Goal: Task Accomplishment & Management: Use online tool/utility

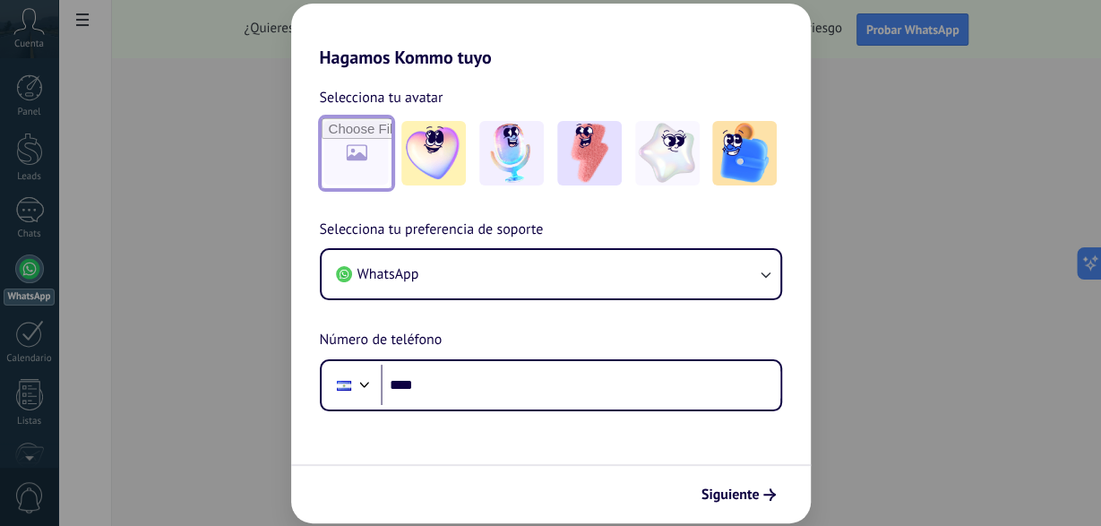
click at [341, 160] on input "file" at bounding box center [356, 153] width 70 height 70
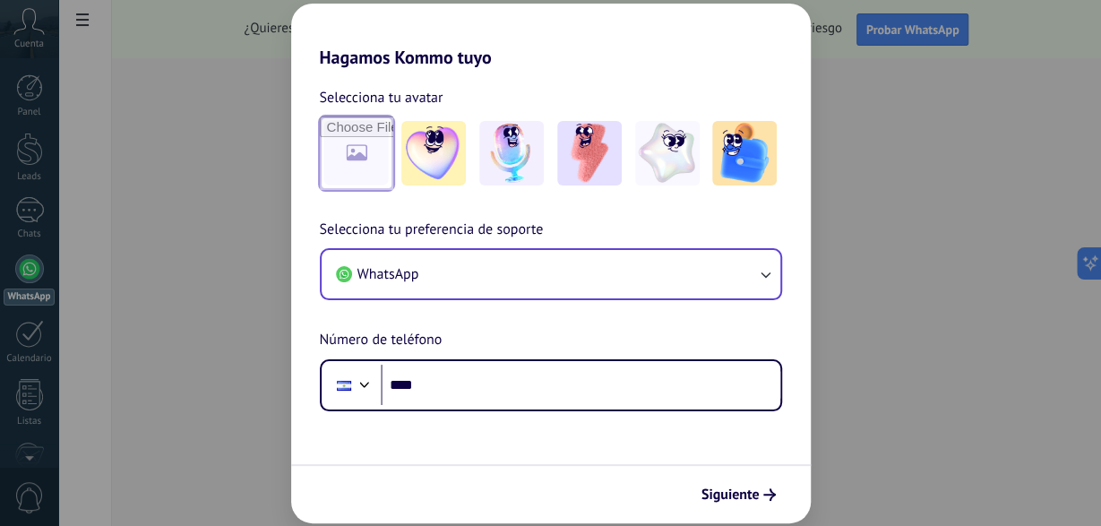
type input "**********"
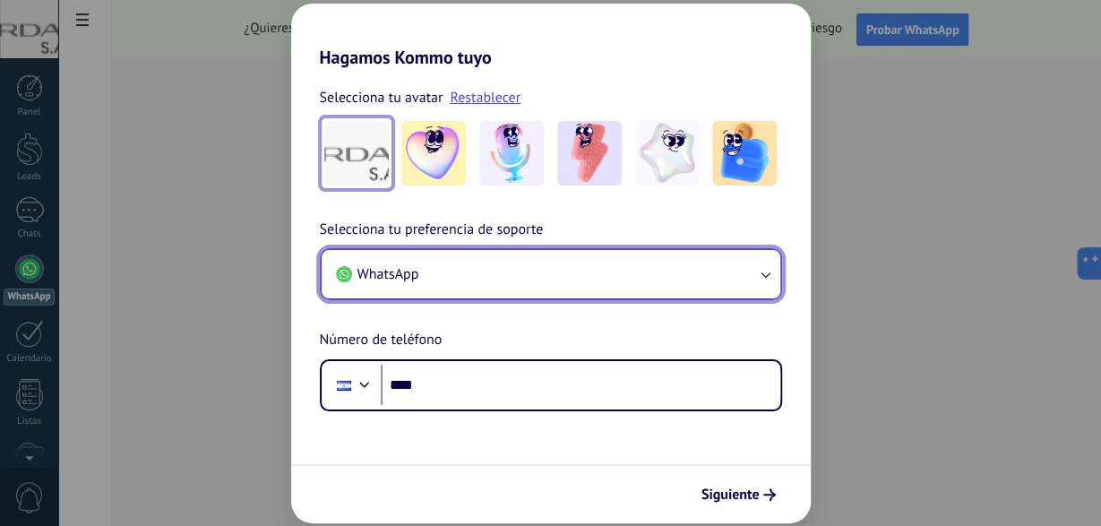
click at [764, 271] on icon "button" at bounding box center [765, 274] width 18 height 18
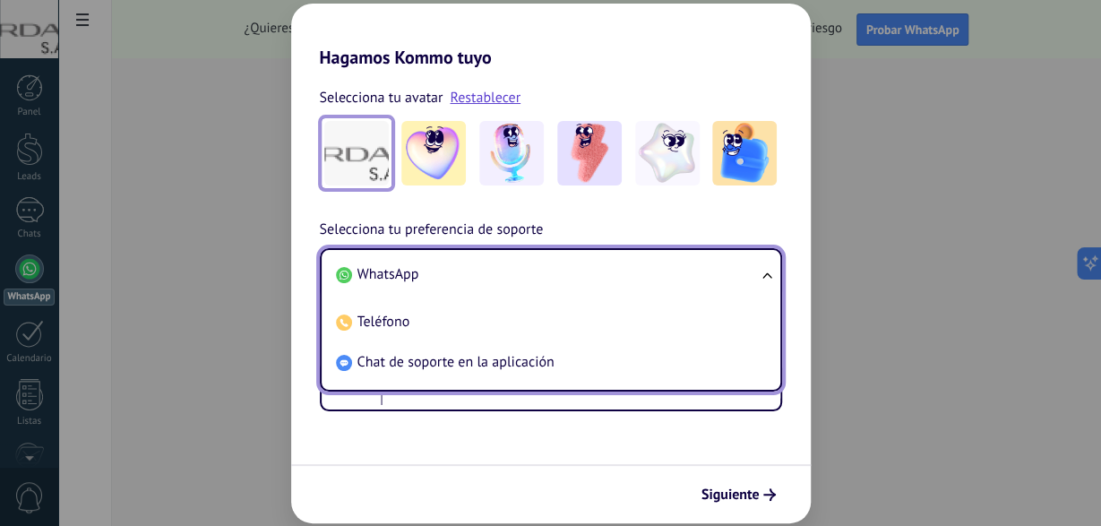
click at [758, 277] on ul "WhatsApp Teléfono Chat de soporte en la aplicación" at bounding box center [551, 319] width 462 height 143
click at [733, 226] on div "Selecciona tu preferencia de soporte WhatsApp WhatsApp Teléfono Chat de soporte…" at bounding box center [550, 314] width 519 height 193
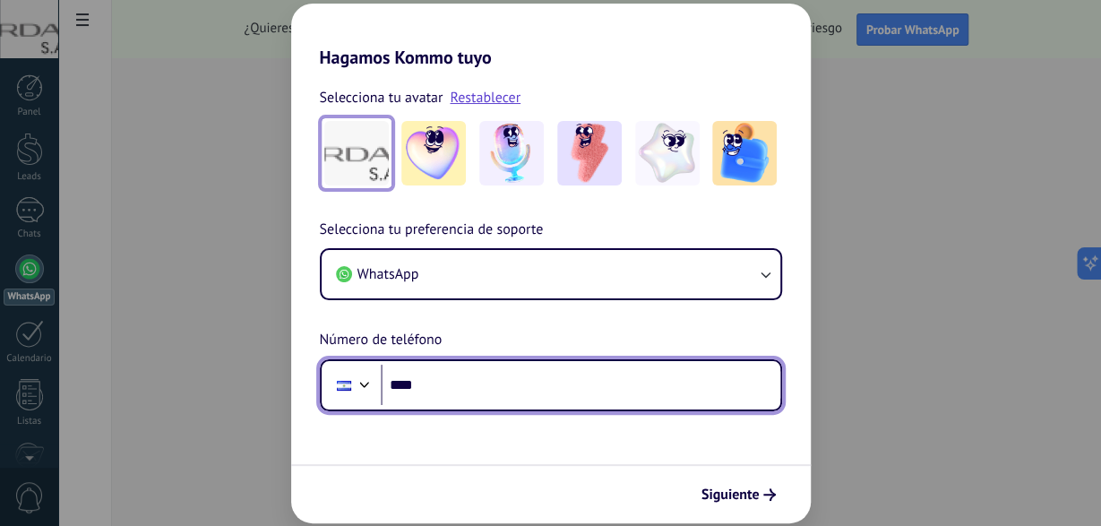
click at [479, 398] on input "****" at bounding box center [580, 384] width 399 height 41
type input "**********"
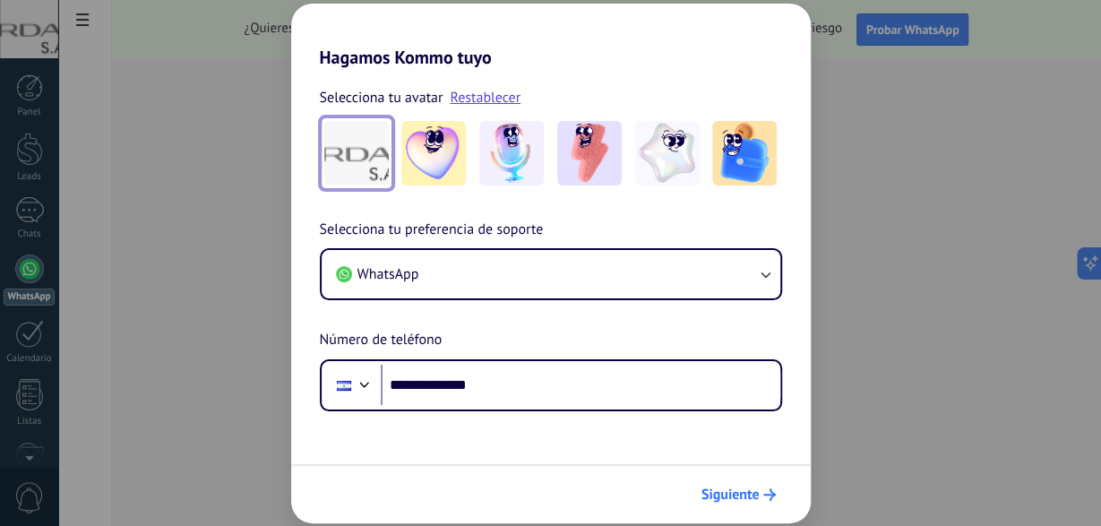
click at [755, 493] on span "Siguiente" at bounding box center [730, 494] width 58 height 13
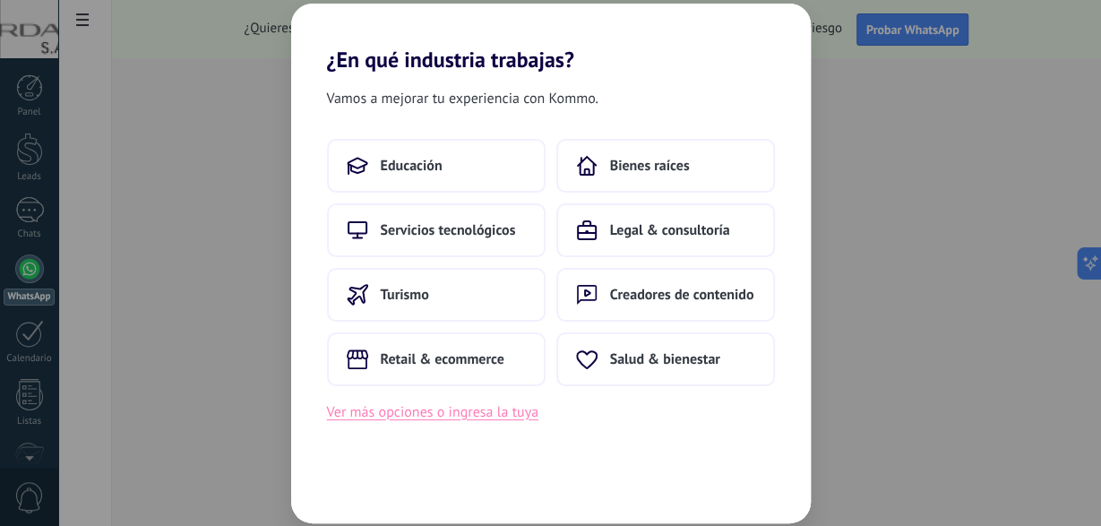
click at [456, 412] on button "Ver más opciones o ingresa la tuya" at bounding box center [432, 411] width 211 height 23
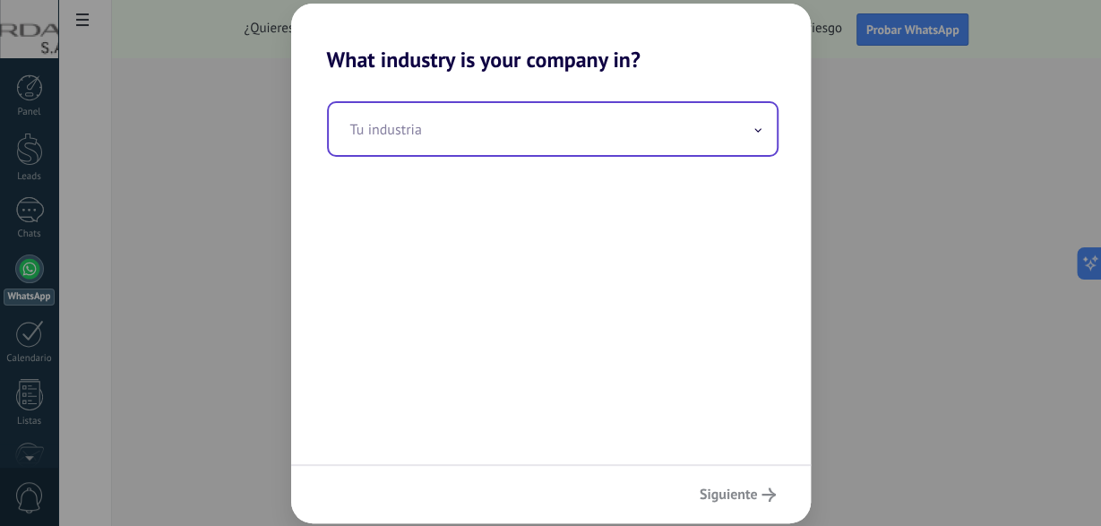
click at [753, 128] on span at bounding box center [757, 128] width 9 height 17
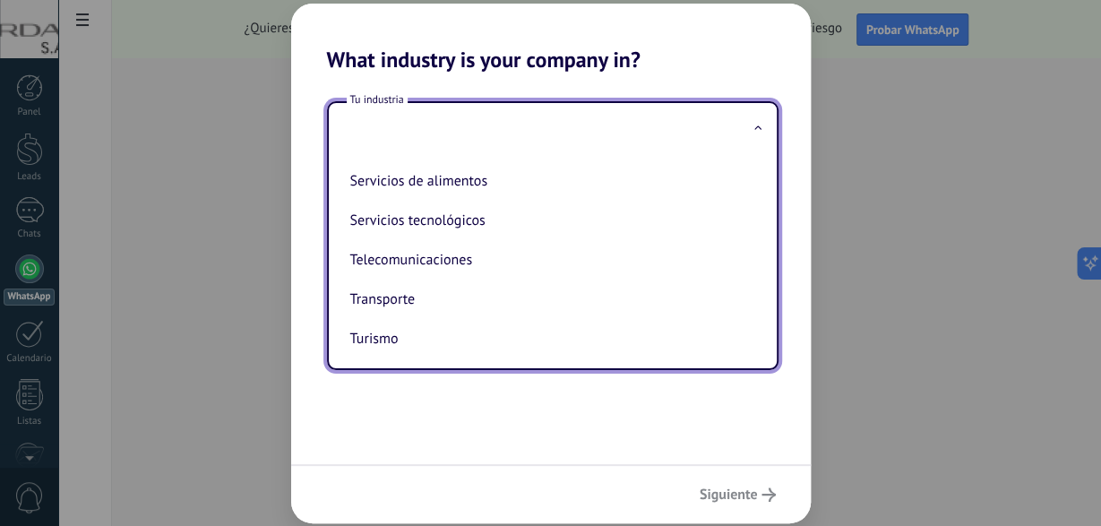
scroll to position [484, 0]
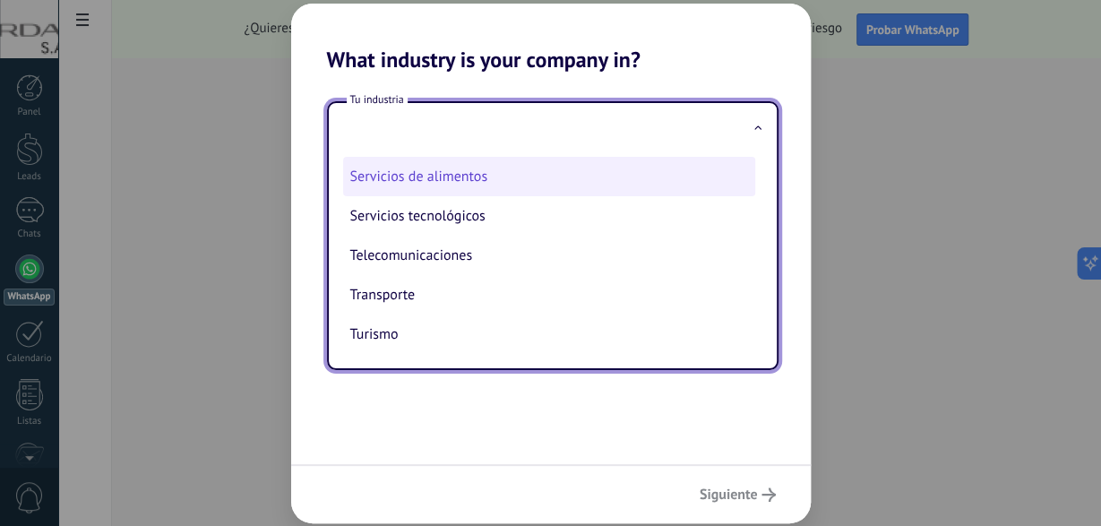
click at [435, 182] on li "Servicios de alimentos" at bounding box center [549, 176] width 412 height 39
type input "**********"
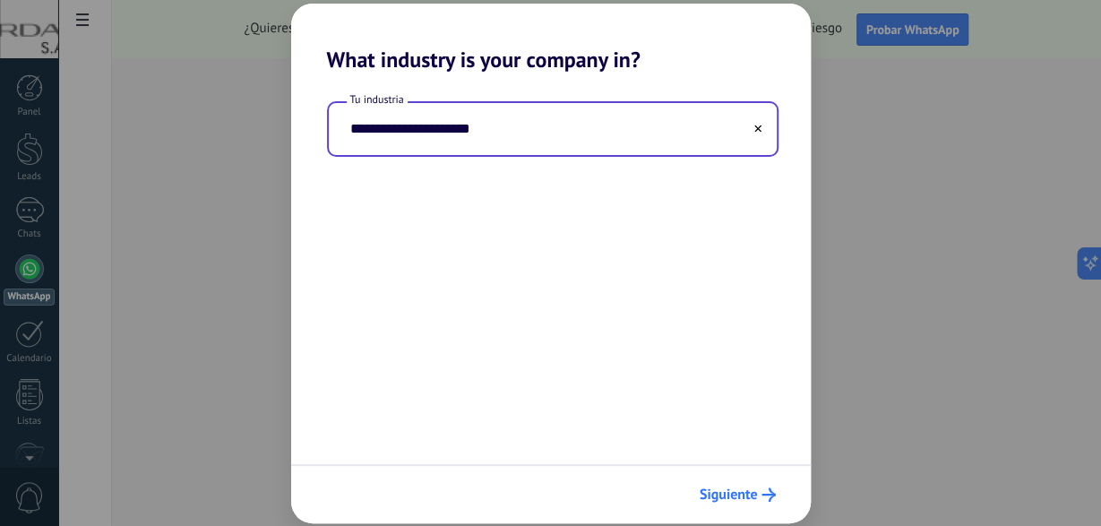
click at [762, 504] on button "Siguiente" at bounding box center [737, 494] width 92 height 30
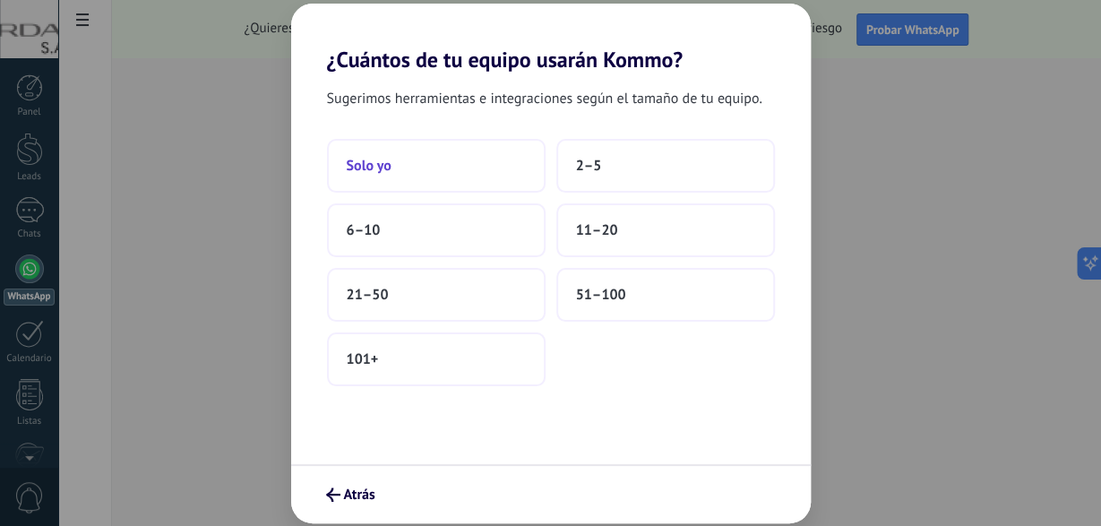
click at [424, 167] on button "Solo yo" at bounding box center [436, 166] width 218 height 54
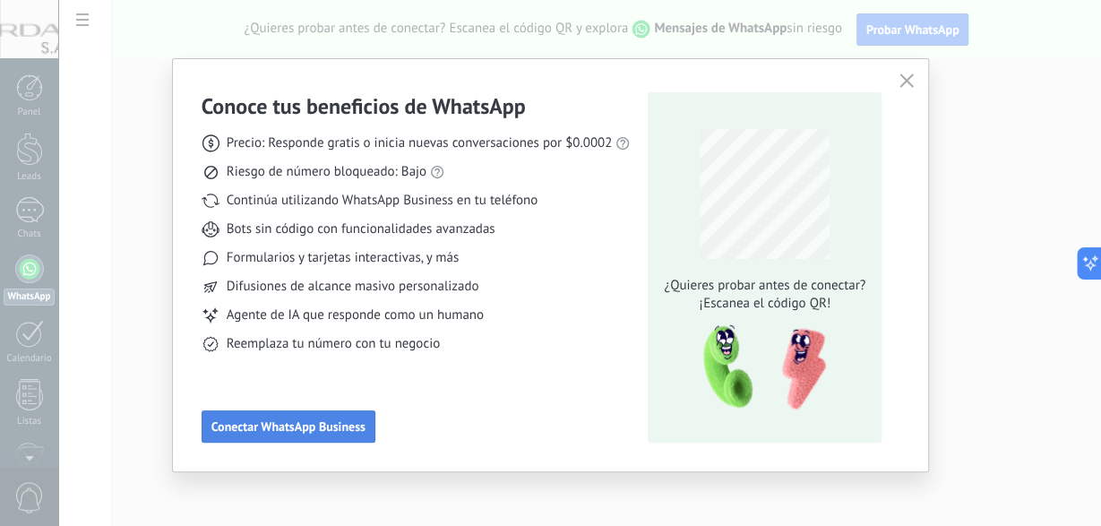
click at [336, 431] on span "Conectar WhatsApp Business" at bounding box center [288, 426] width 154 height 13
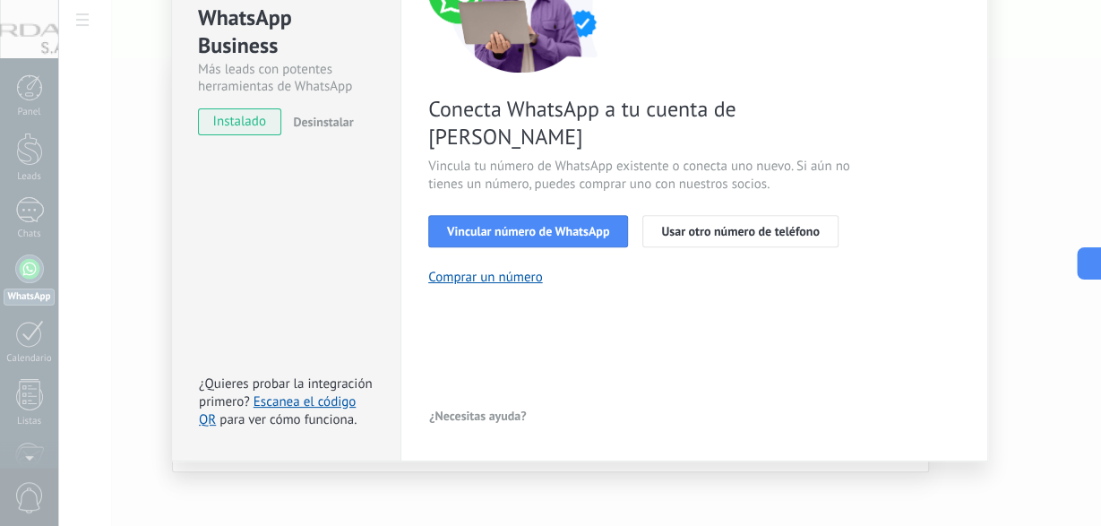
scroll to position [217, 0]
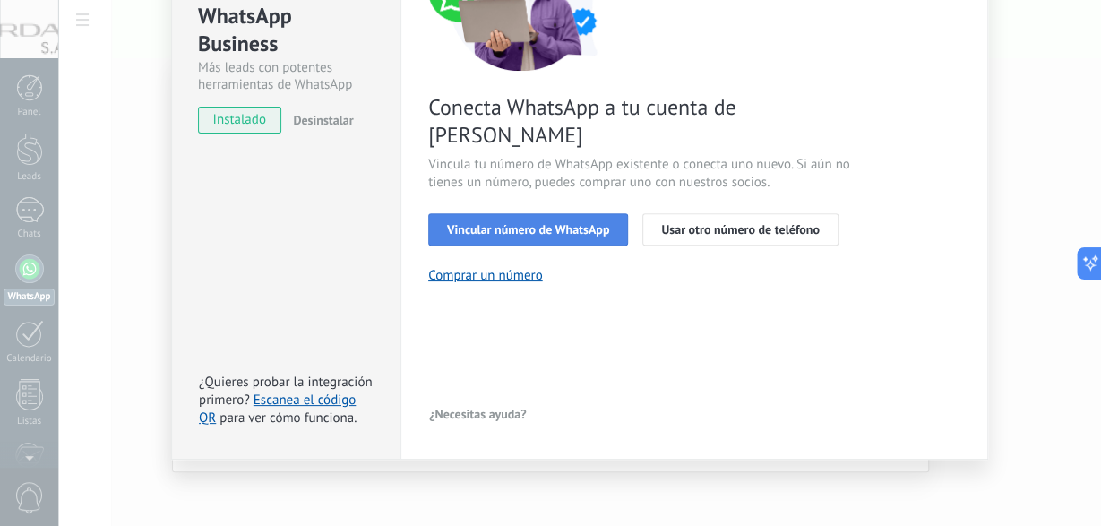
click at [527, 223] on span "Vincular número de WhatsApp" at bounding box center [528, 229] width 162 height 13
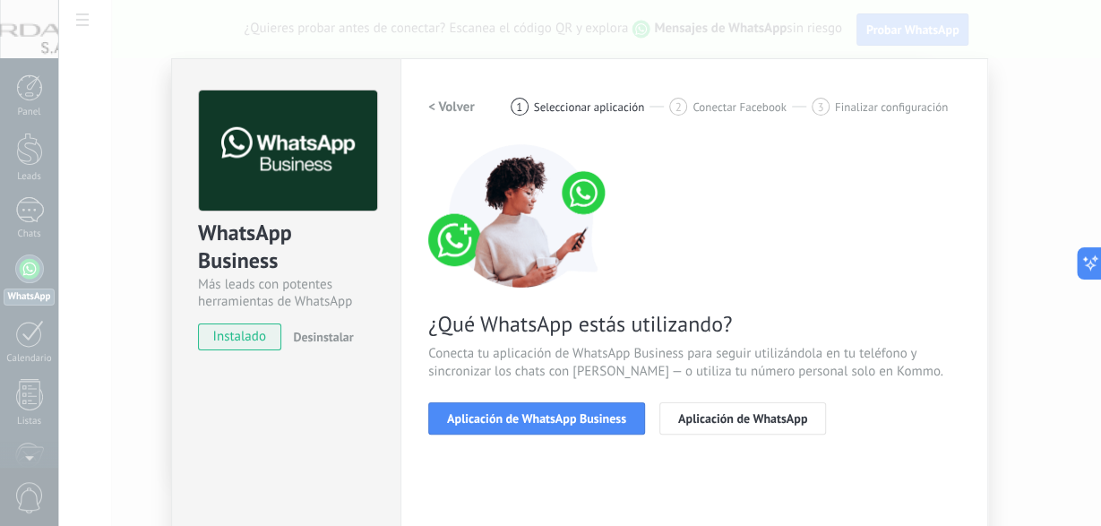
scroll to position [104, 0]
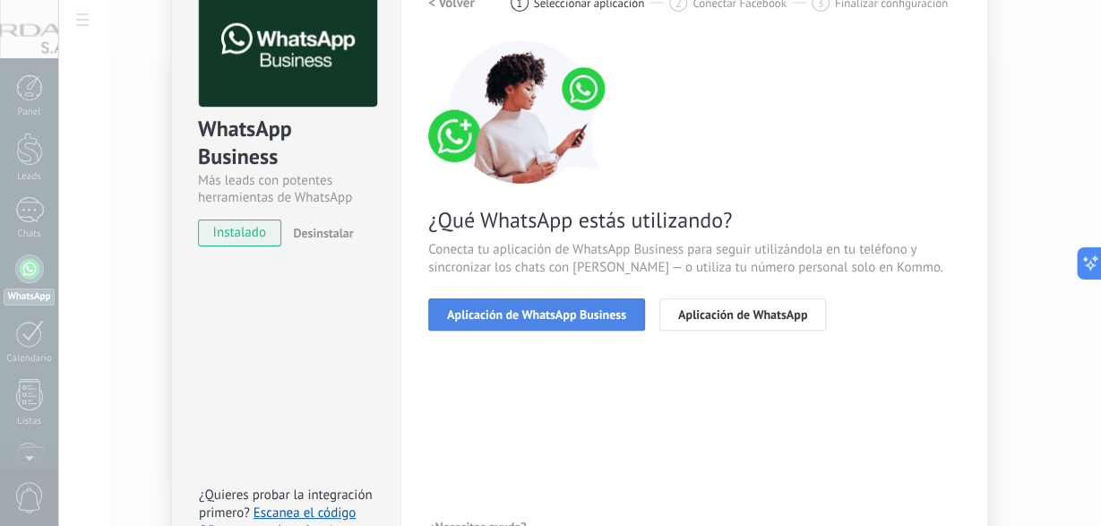
click at [570, 323] on button "Aplicación de WhatsApp Business" at bounding box center [536, 314] width 217 height 32
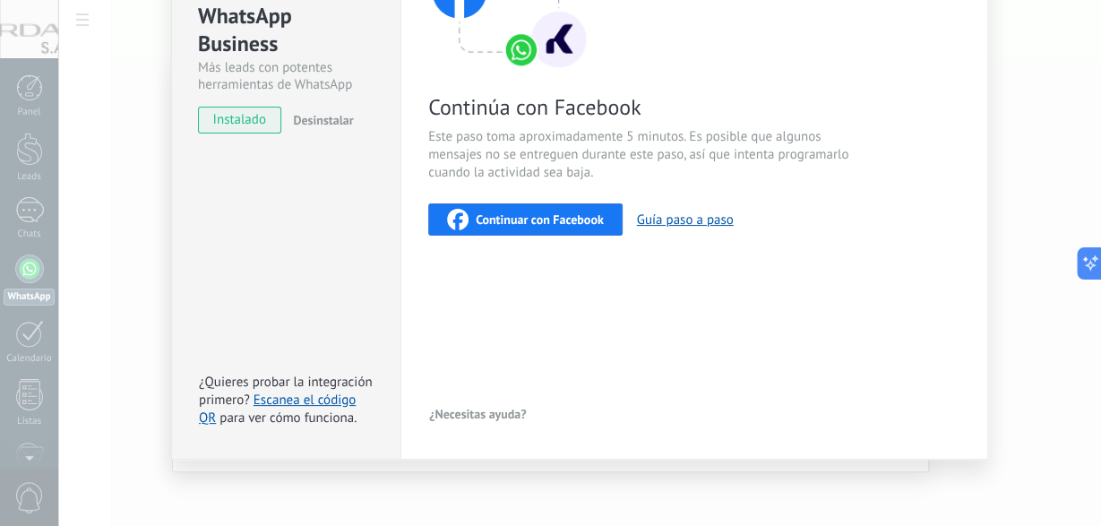
scroll to position [9, 0]
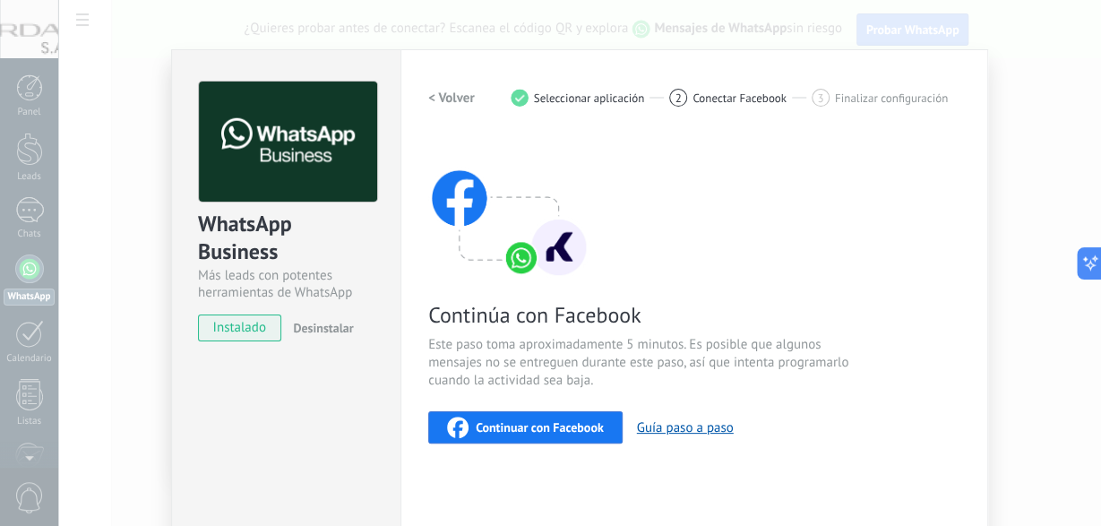
click at [540, 431] on span "Continuar con Facebook" at bounding box center [540, 427] width 128 height 13
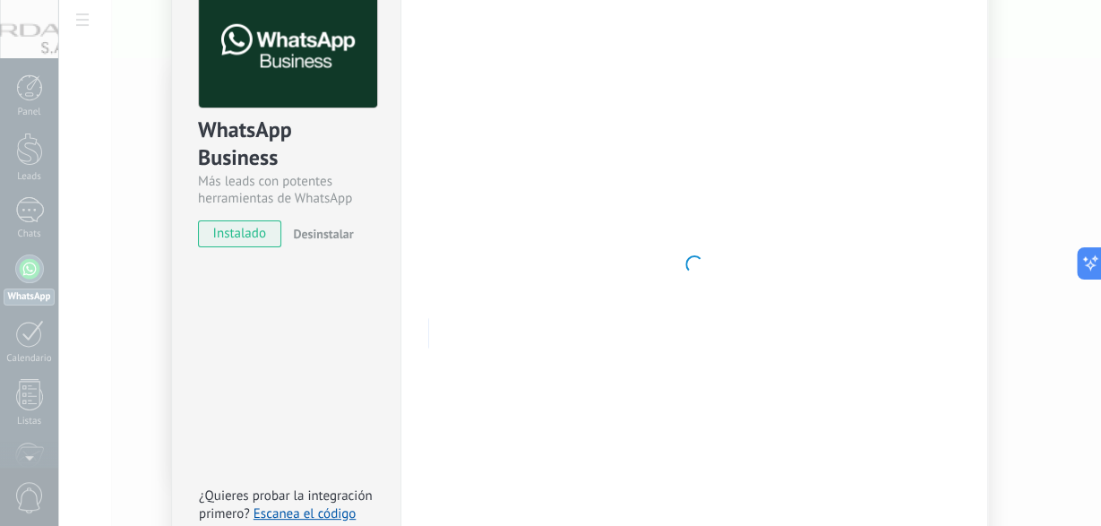
scroll to position [0, 0]
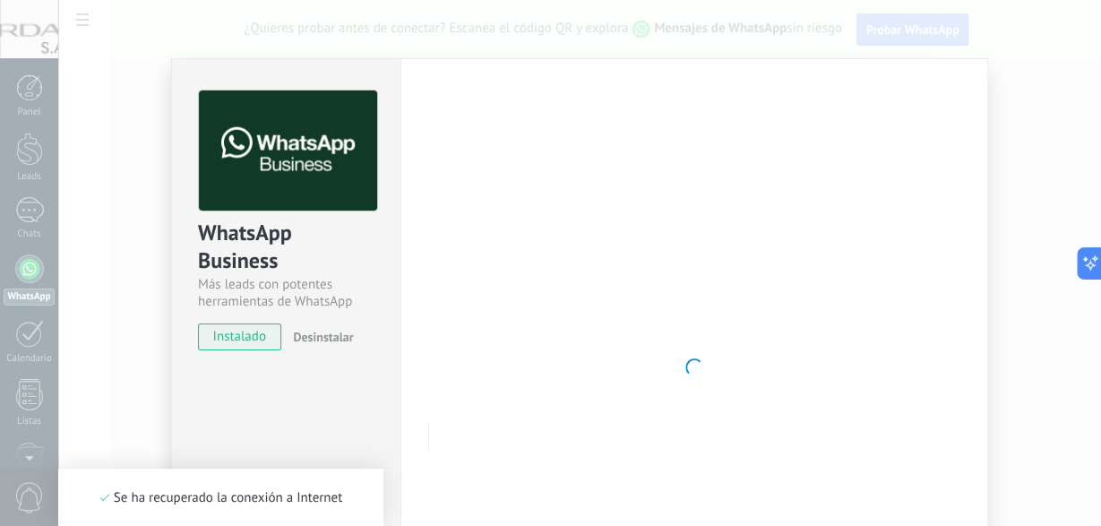
click at [741, 215] on div at bounding box center [694, 366] width 532 height 553
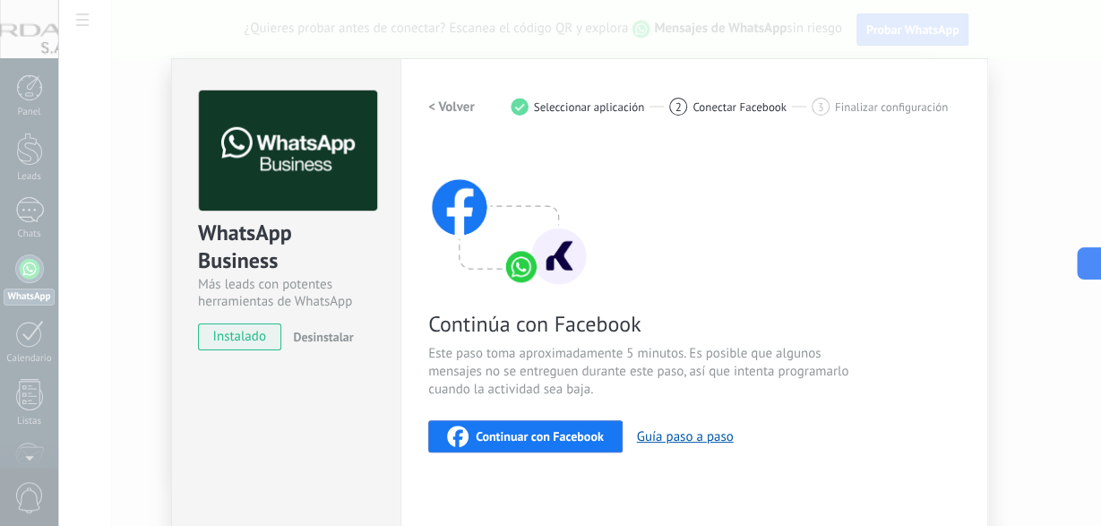
scroll to position [217, 0]
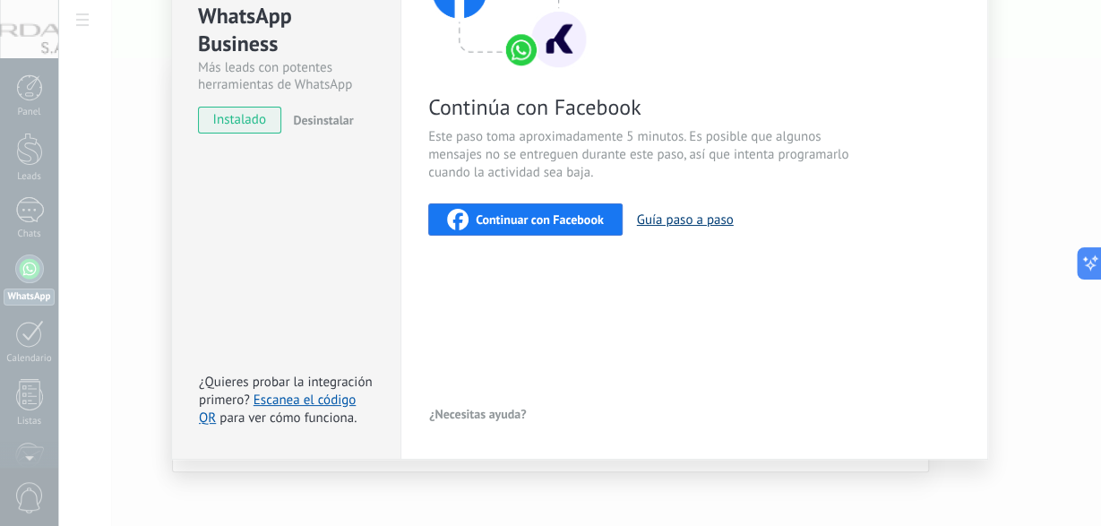
click at [696, 219] on button "Guía paso a paso" at bounding box center [685, 219] width 97 height 17
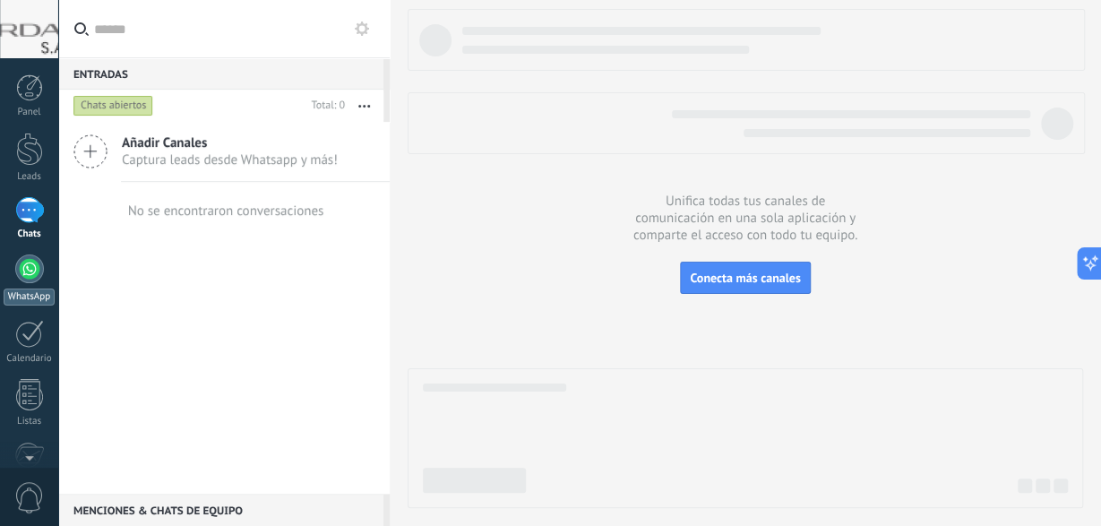
click at [26, 280] on div at bounding box center [29, 268] width 29 height 29
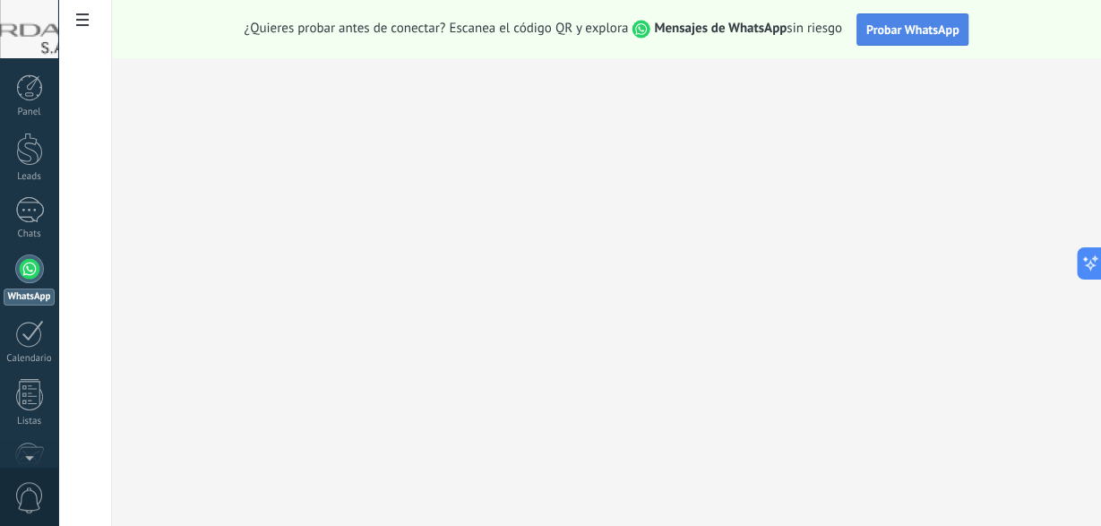
click at [903, 37] on span "Probar WhatsApp" at bounding box center [912, 29] width 93 height 16
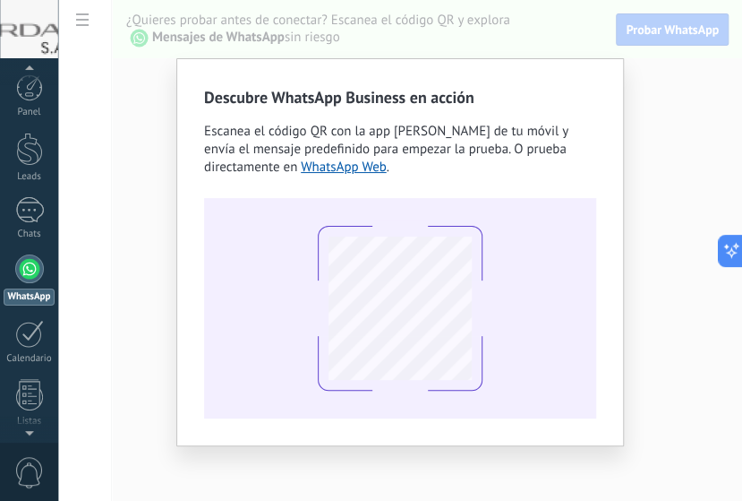
scroll to position [51, 0]
